Goal: Transaction & Acquisition: Purchase product/service

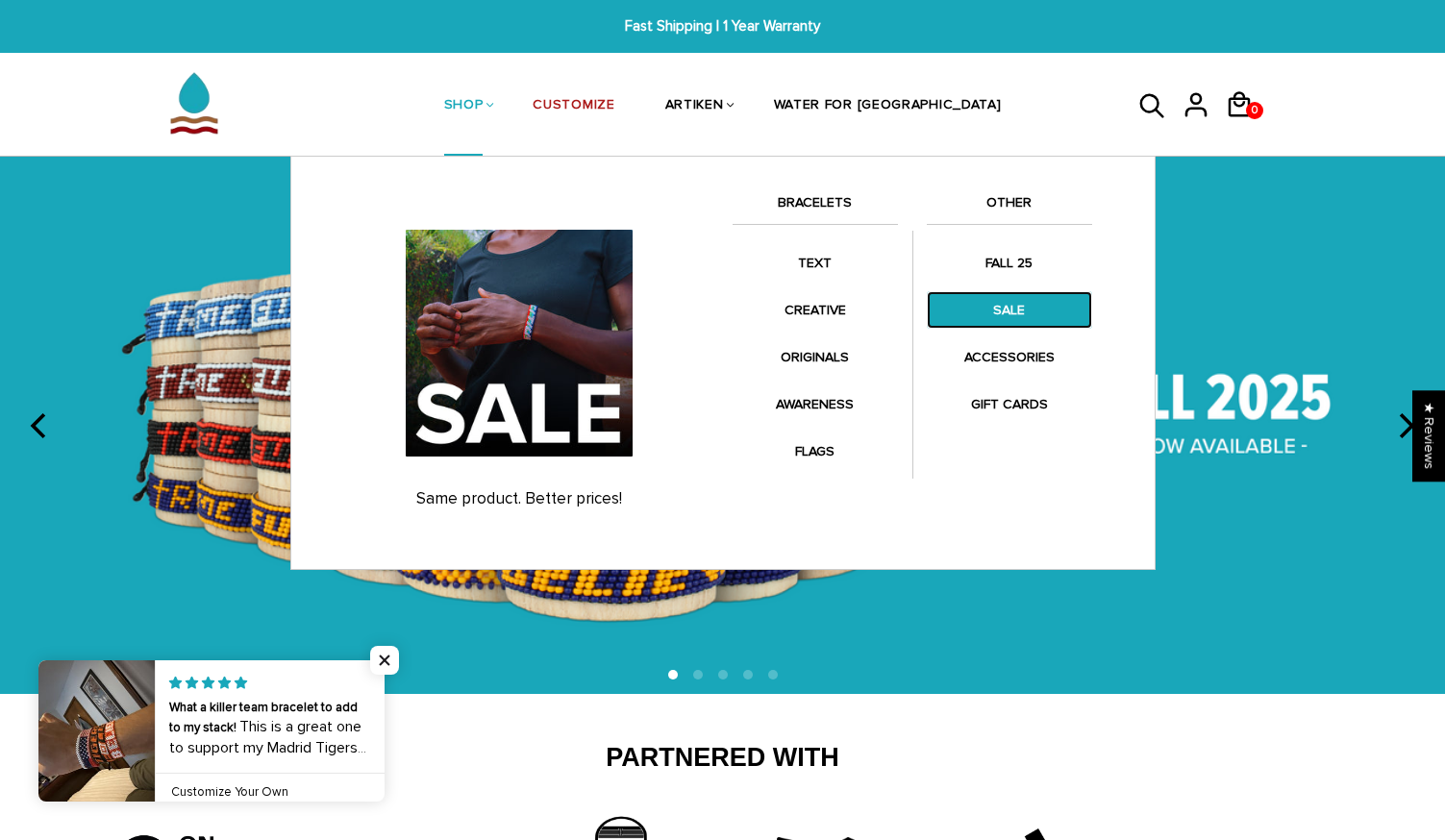
click at [999, 308] on link "SALE" at bounding box center [1010, 310] width 166 height 37
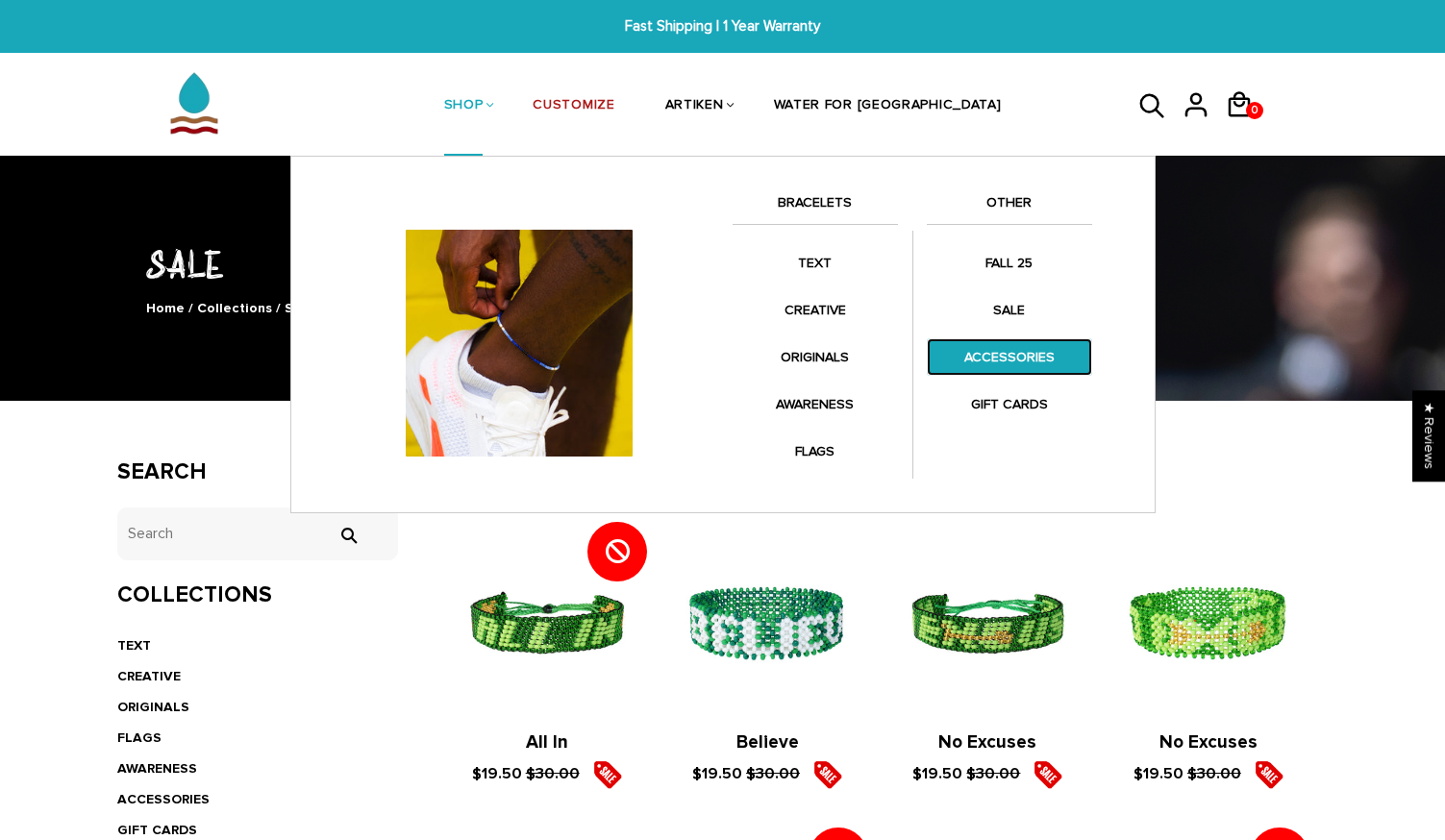
click at [1024, 365] on link "ACCESSORIES" at bounding box center [1010, 357] width 166 height 37
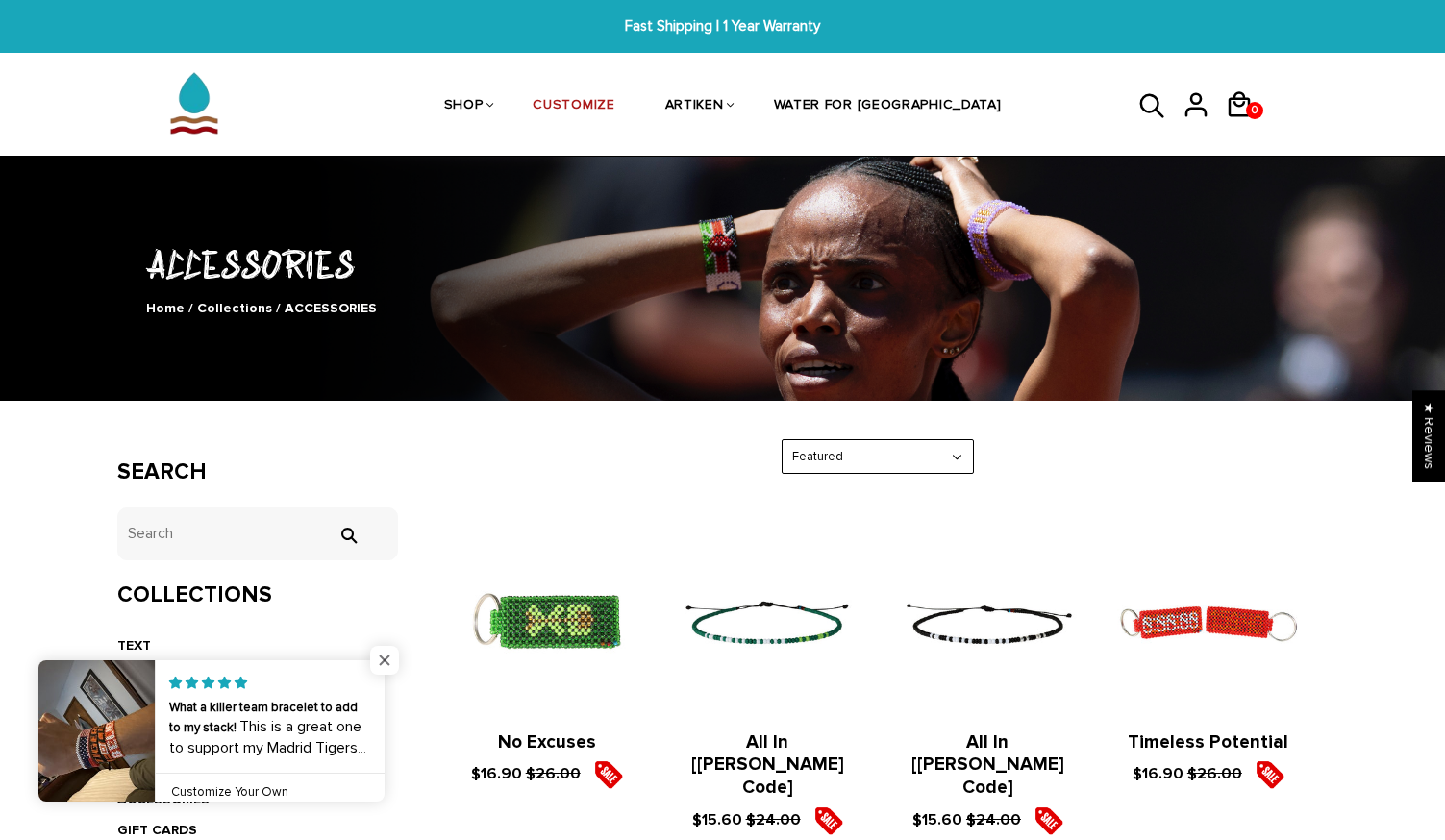
click at [387, 655] on span "Close popup widget" at bounding box center [384, 660] width 29 height 29
